Goal: Communication & Community: Connect with others

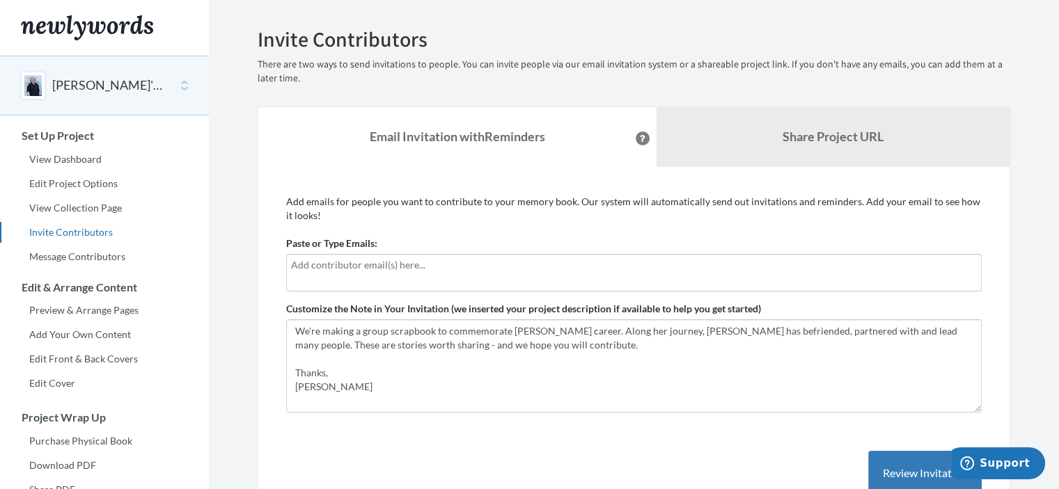
click at [434, 262] on input "text" at bounding box center [634, 265] width 686 height 15
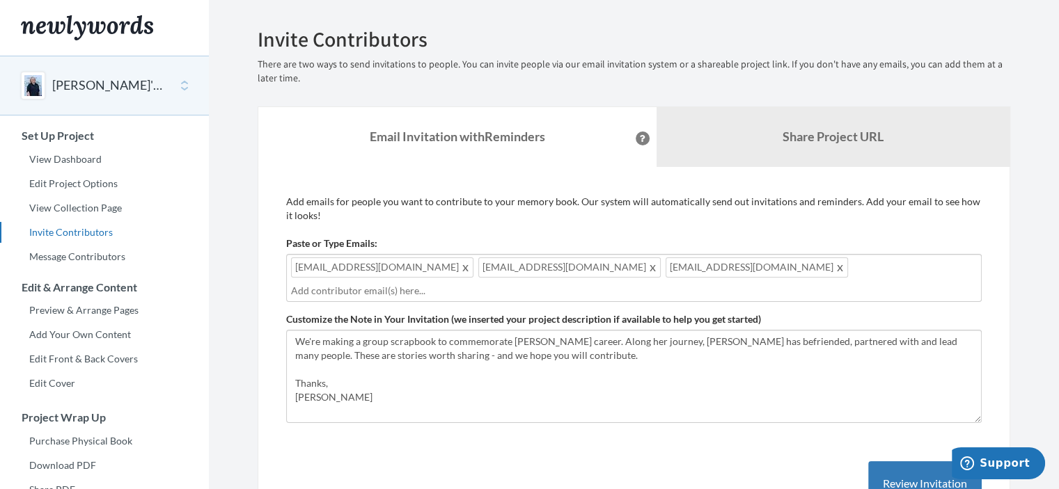
click at [760, 283] on input "text" at bounding box center [634, 290] width 686 height 15
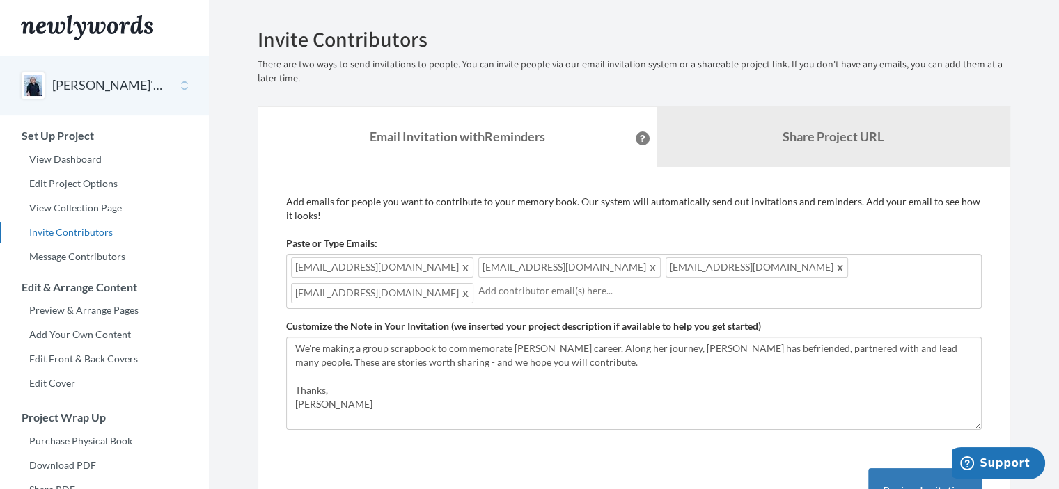
click at [859, 269] on div "[EMAIL_ADDRESS][DOMAIN_NAME] [EMAIL_ADDRESS][DOMAIN_NAME] [EMAIL_ADDRESS][DOMAI…" at bounding box center [634, 281] width 696 height 55
click at [756, 267] on div "[EMAIL_ADDRESS][DOMAIN_NAME] [EMAIL_ADDRESS][DOMAIN_NAME] [EMAIL_ADDRESS][DOMAI…" at bounding box center [634, 281] width 696 height 55
type input "[EMAIL_ADDRESS][DOMAIN_NAME]"
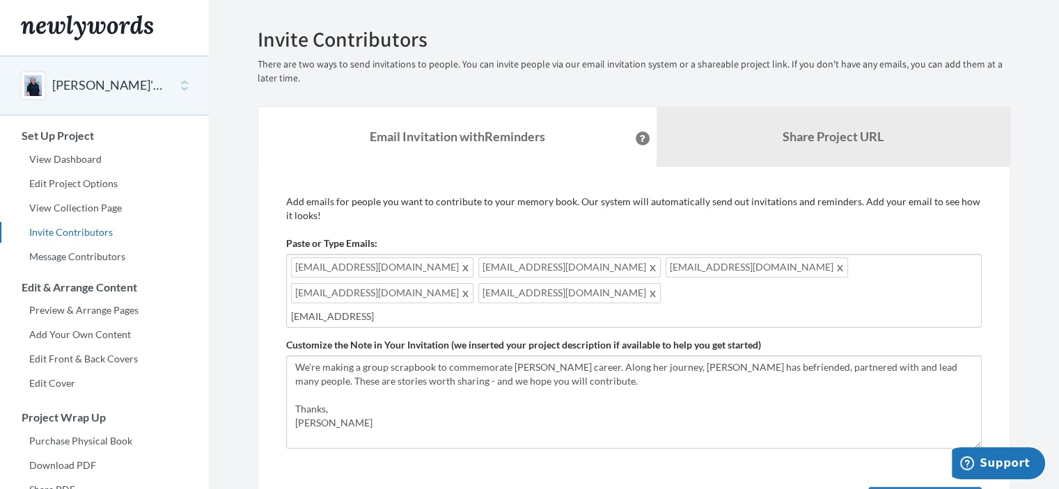
type input "[EMAIL_ADDRESS][DOMAIN_NAME]"
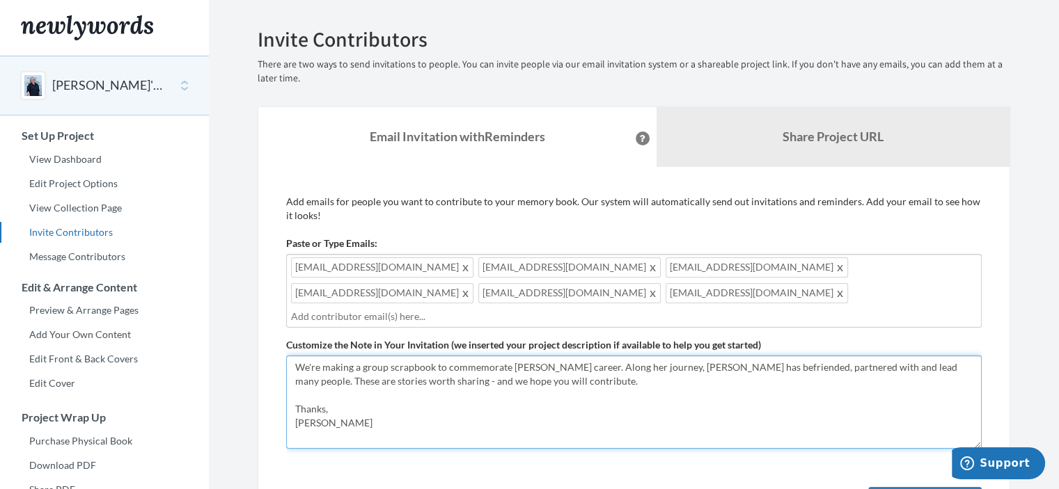
click at [295, 356] on textarea "We're making a group scrapbook to commemorate [PERSON_NAME] career. Along her j…" at bounding box center [634, 402] width 696 height 93
click at [687, 356] on textarea "We're making a group scrapbook to commemorate [PERSON_NAME] career. Along her j…" at bounding box center [634, 402] width 696 height 93
click at [786, 358] on textarea "We're making a group scrapbook to commemorate [PERSON_NAME] career. Along her j…" at bounding box center [634, 402] width 696 height 93
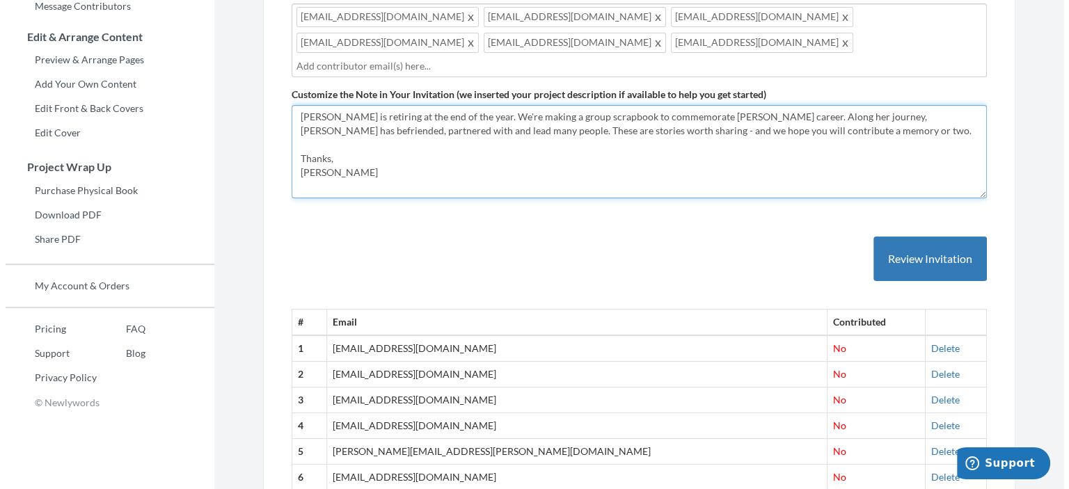
scroll to position [249, 0]
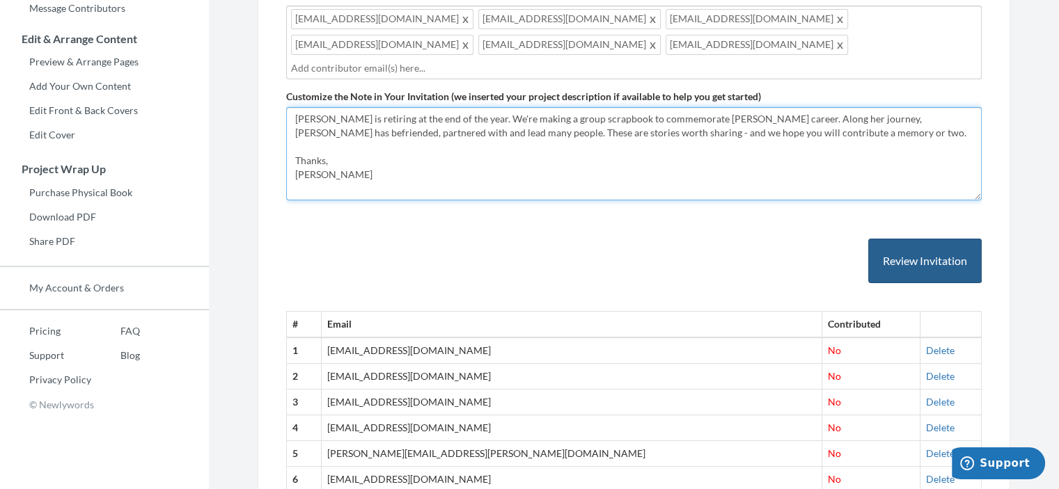
type textarea "[PERSON_NAME] is retiring at the end of the year. We're making a group scrapboo…"
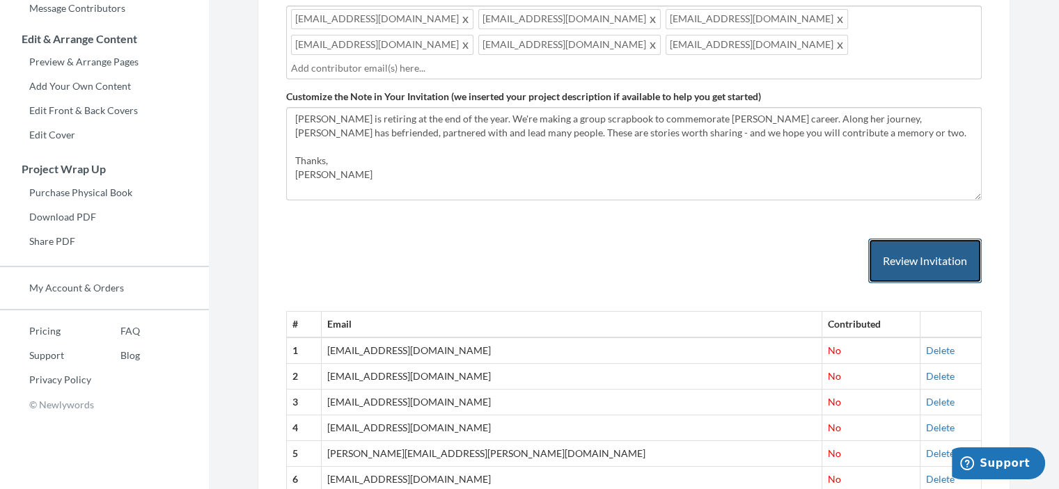
click at [900, 242] on button "Review Invitation" at bounding box center [924, 261] width 113 height 45
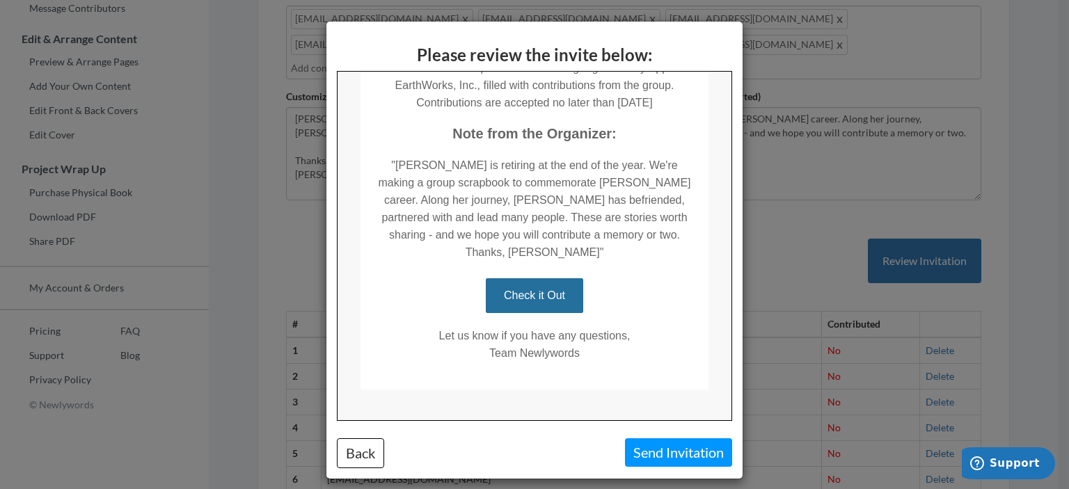
scroll to position [10, 0]
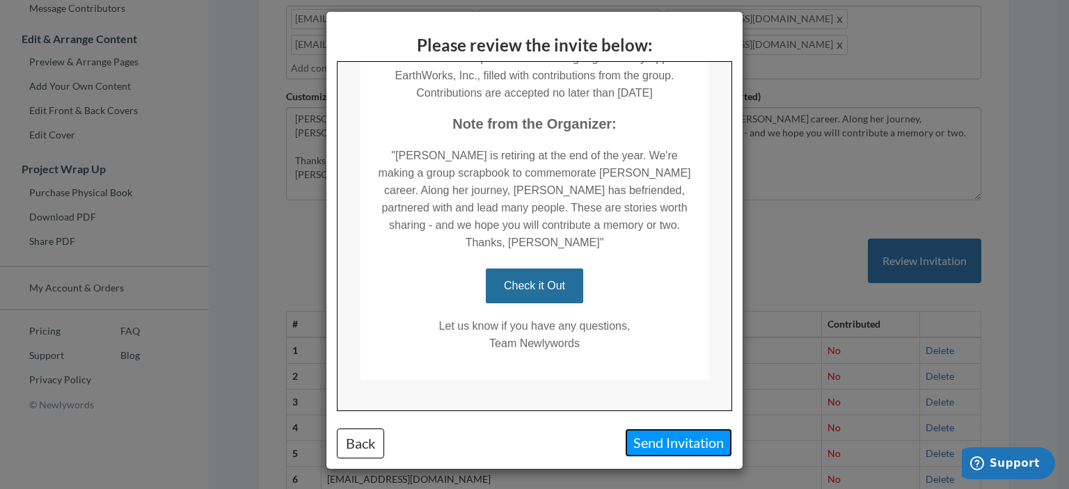
click at [658, 439] on button "Send Invitation" at bounding box center [678, 443] width 107 height 29
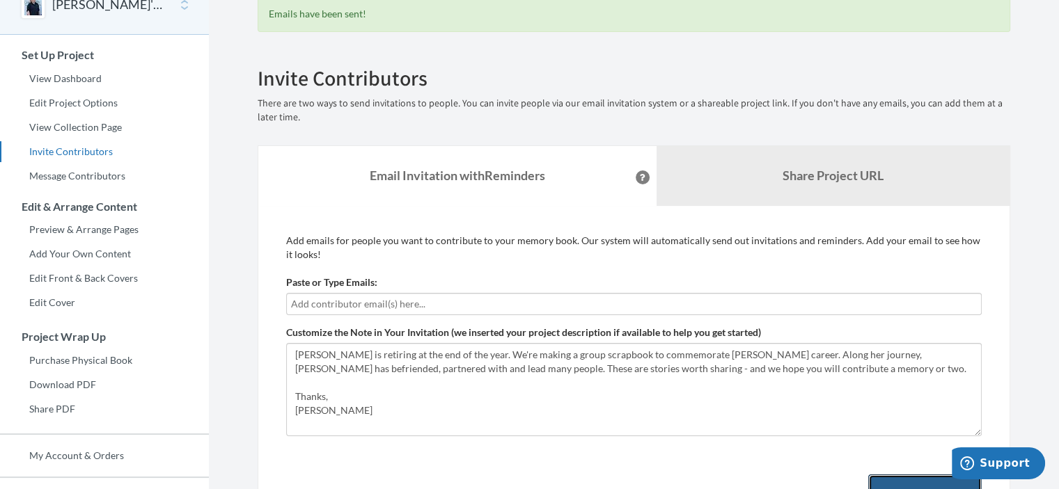
scroll to position [0, 0]
